Goal: Information Seeking & Learning: Understand process/instructions

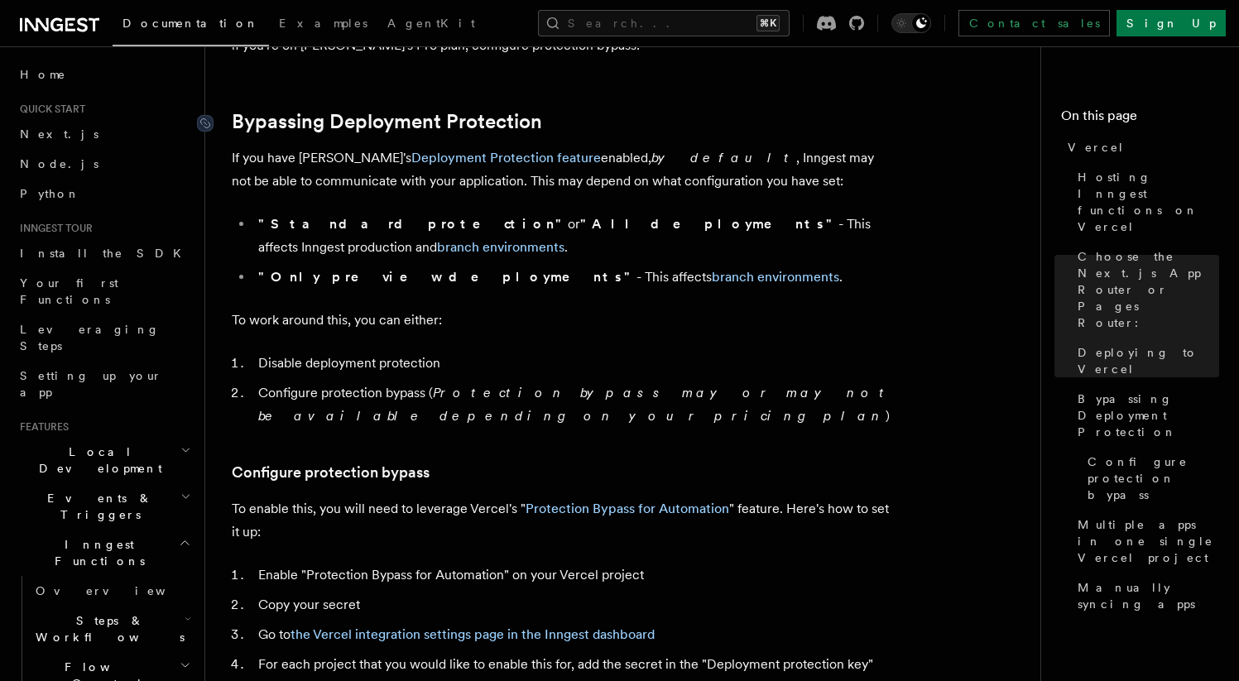
scroll to position [1233, 0]
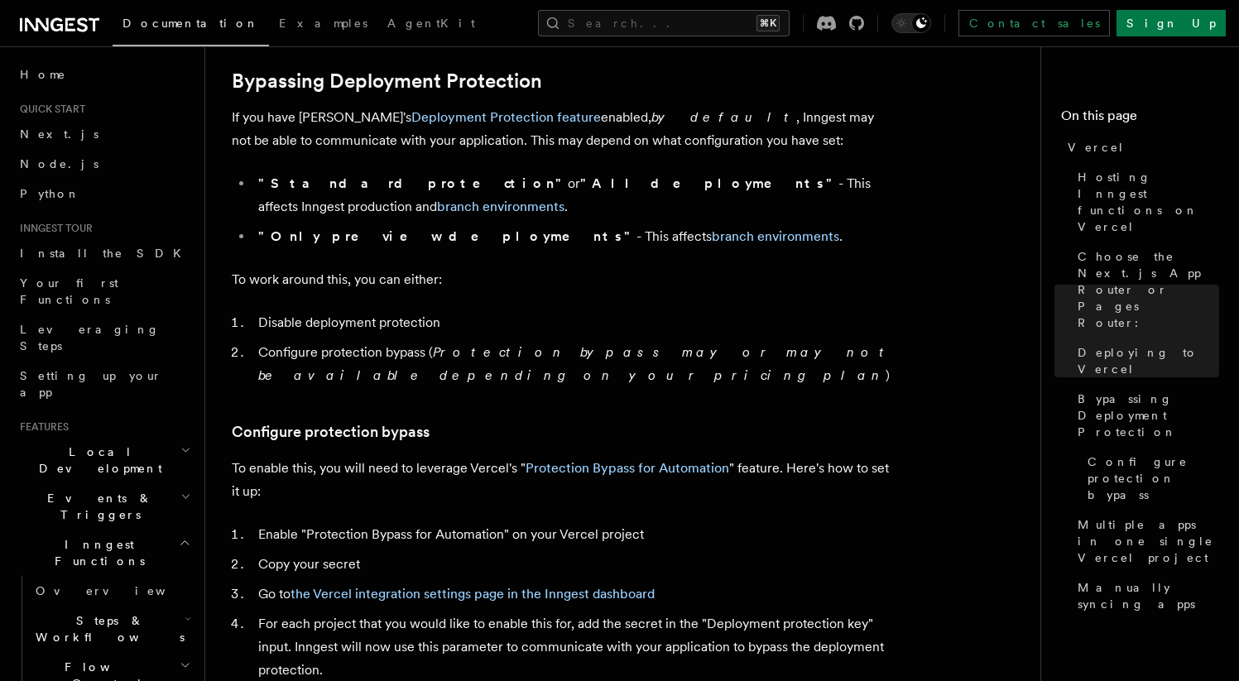
click at [407, 523] on li "Enable "Protection Bypass for Automation" on your Vercel project" at bounding box center [573, 534] width 641 height 23
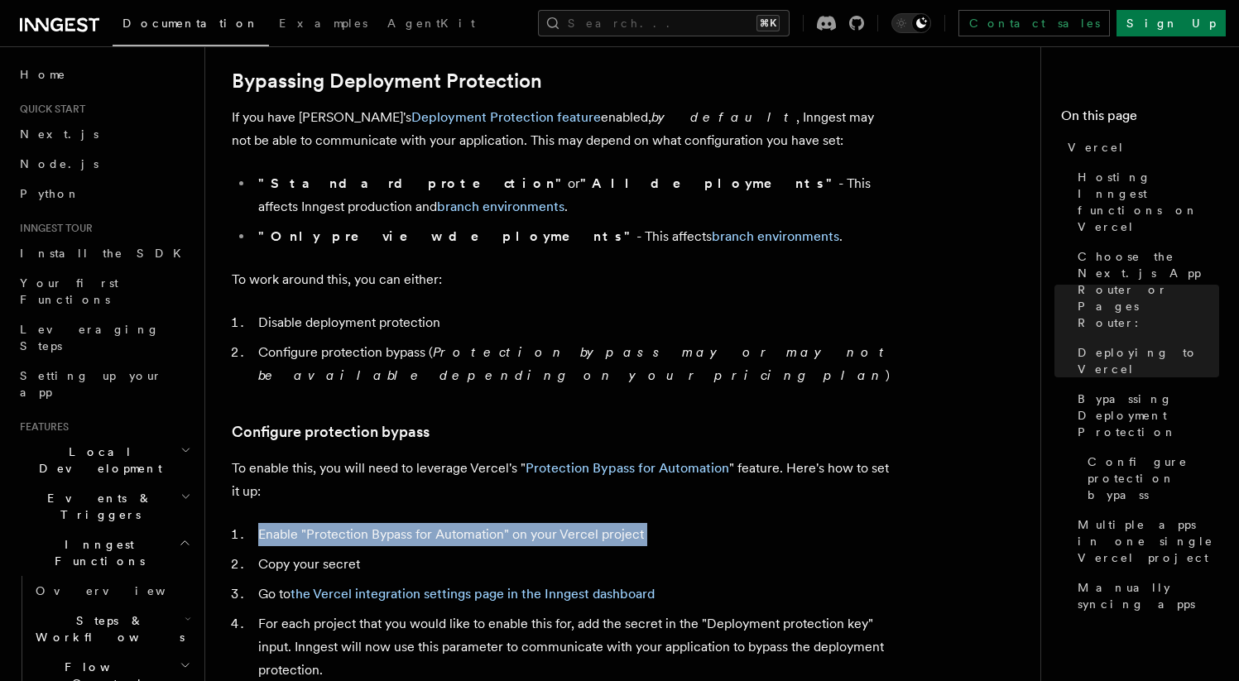
click at [407, 523] on li "Enable "Protection Bypass for Automation" on your Vercel project" at bounding box center [573, 534] width 641 height 23
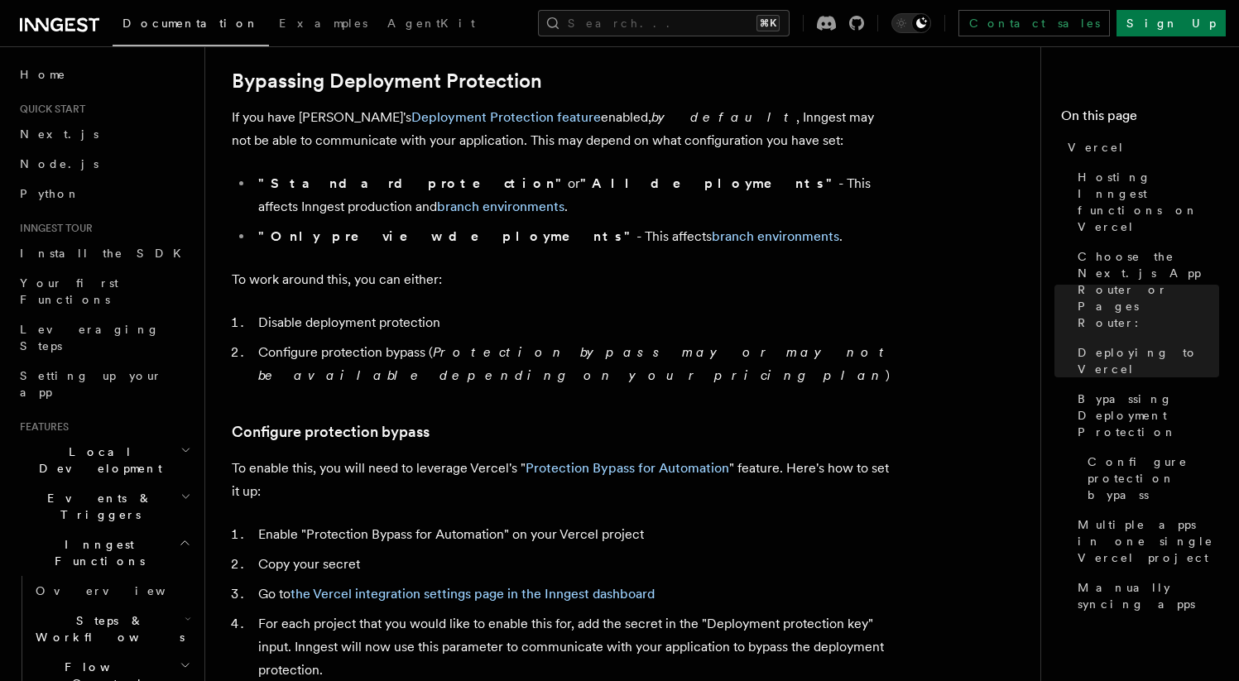
click at [482, 523] on li "Enable "Protection Bypass for Automation" on your Vercel project" at bounding box center [573, 534] width 641 height 23
drag, startPoint x: 263, startPoint y: 421, endPoint x: 461, endPoint y: 423, distance: 197.9
click at [461, 457] on p "To enable this, you will need to leverage Vercel's " Protection Bypass for Auto…" at bounding box center [563, 480] width 662 height 46
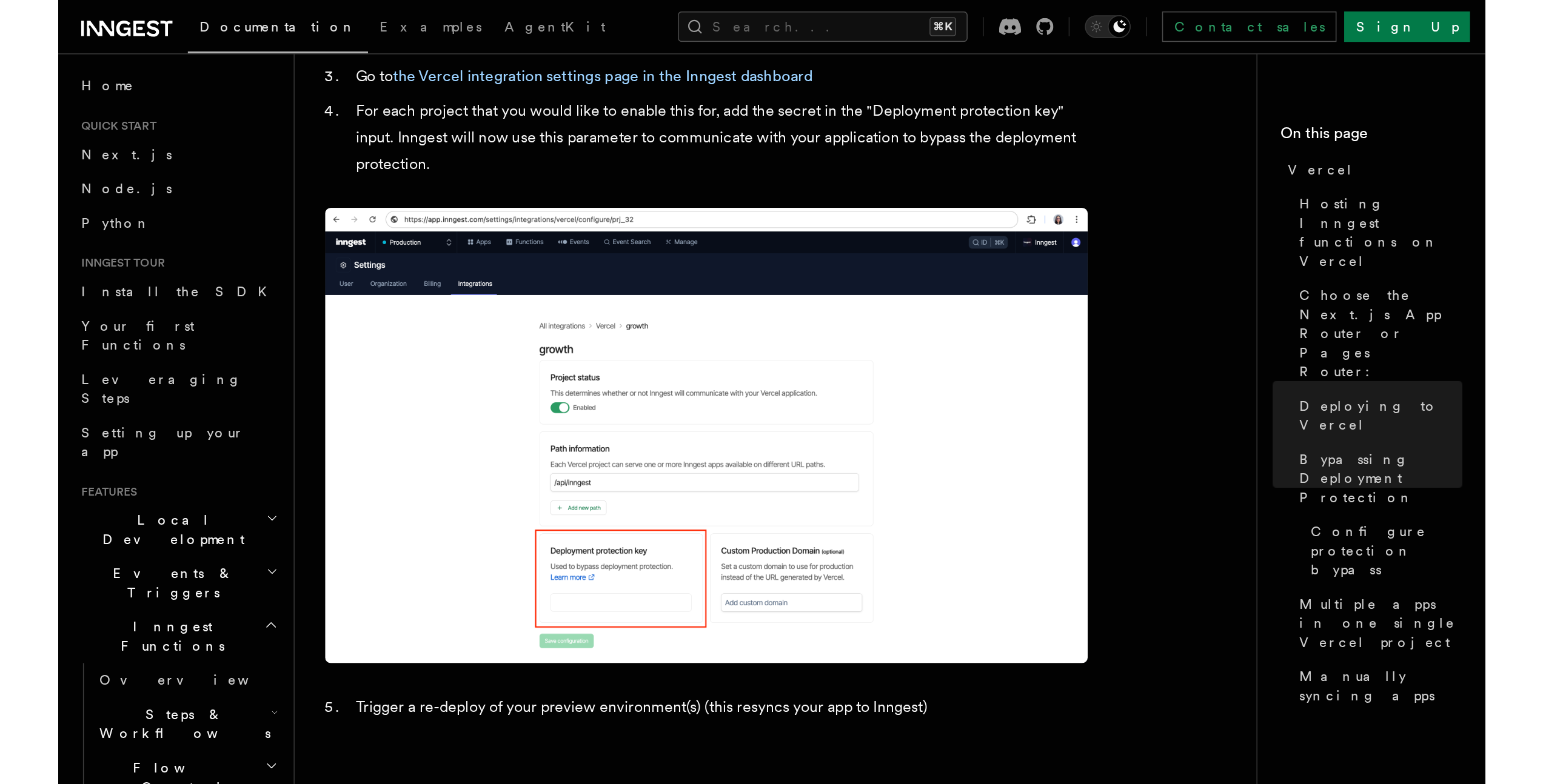
scroll to position [1289, 0]
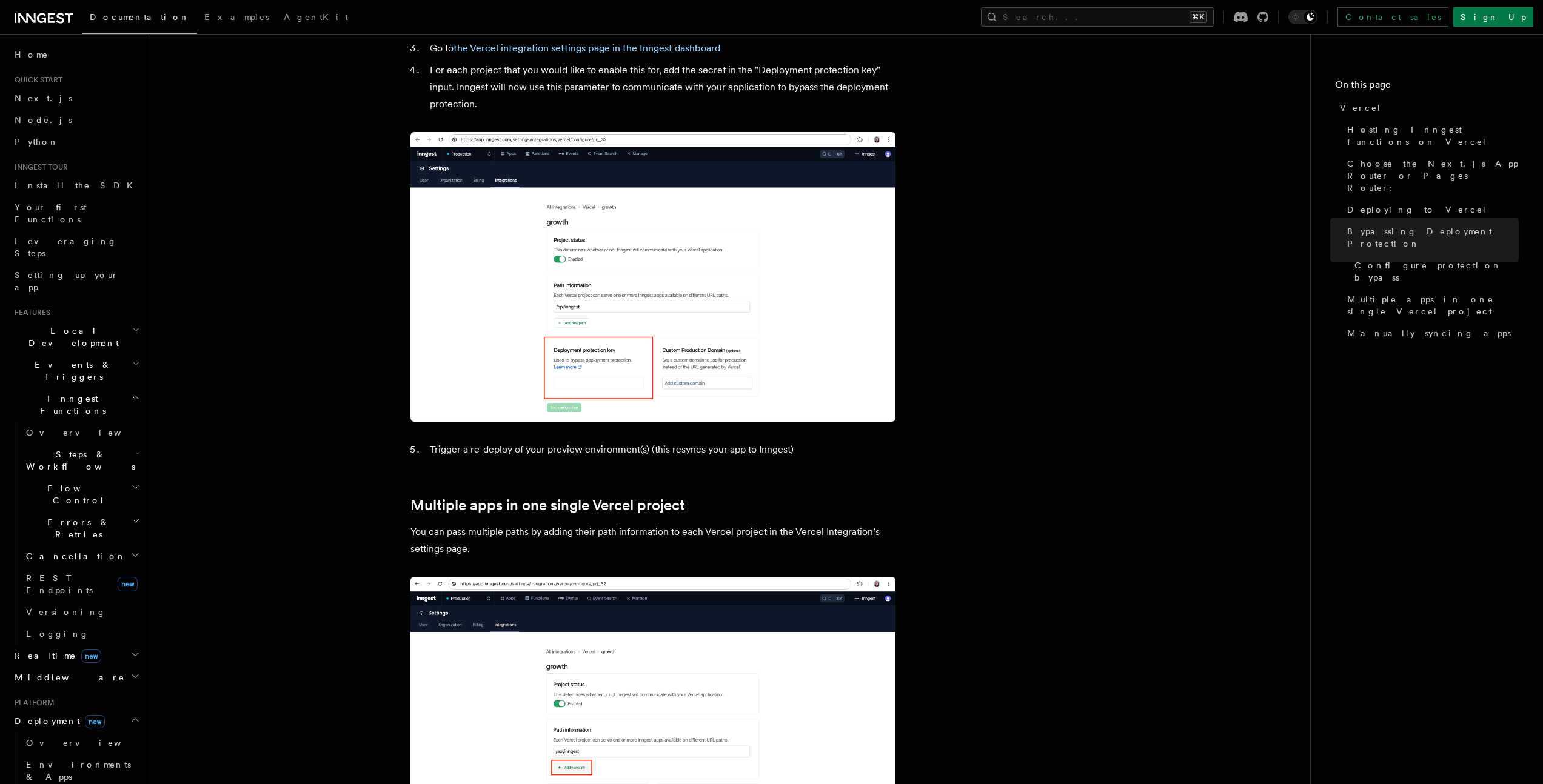
click at [267, 187] on article "Platform Deployment Cloud Providers Vercel Inngest enables you to host your fun…" at bounding box center [730, 26] width 1121 height 2525
